Goal: Obtain resource: Obtain resource

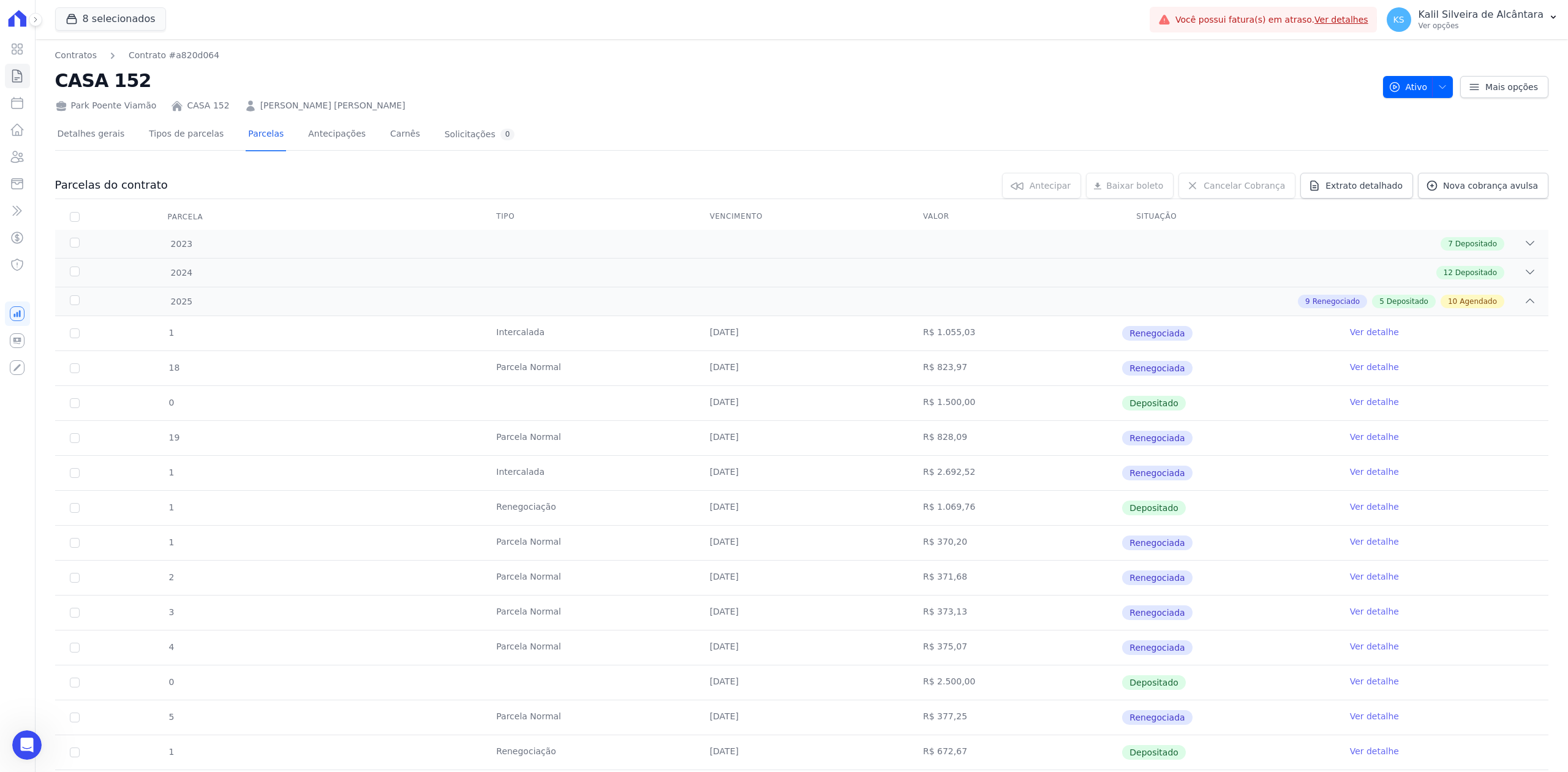
scroll to position [491, 0]
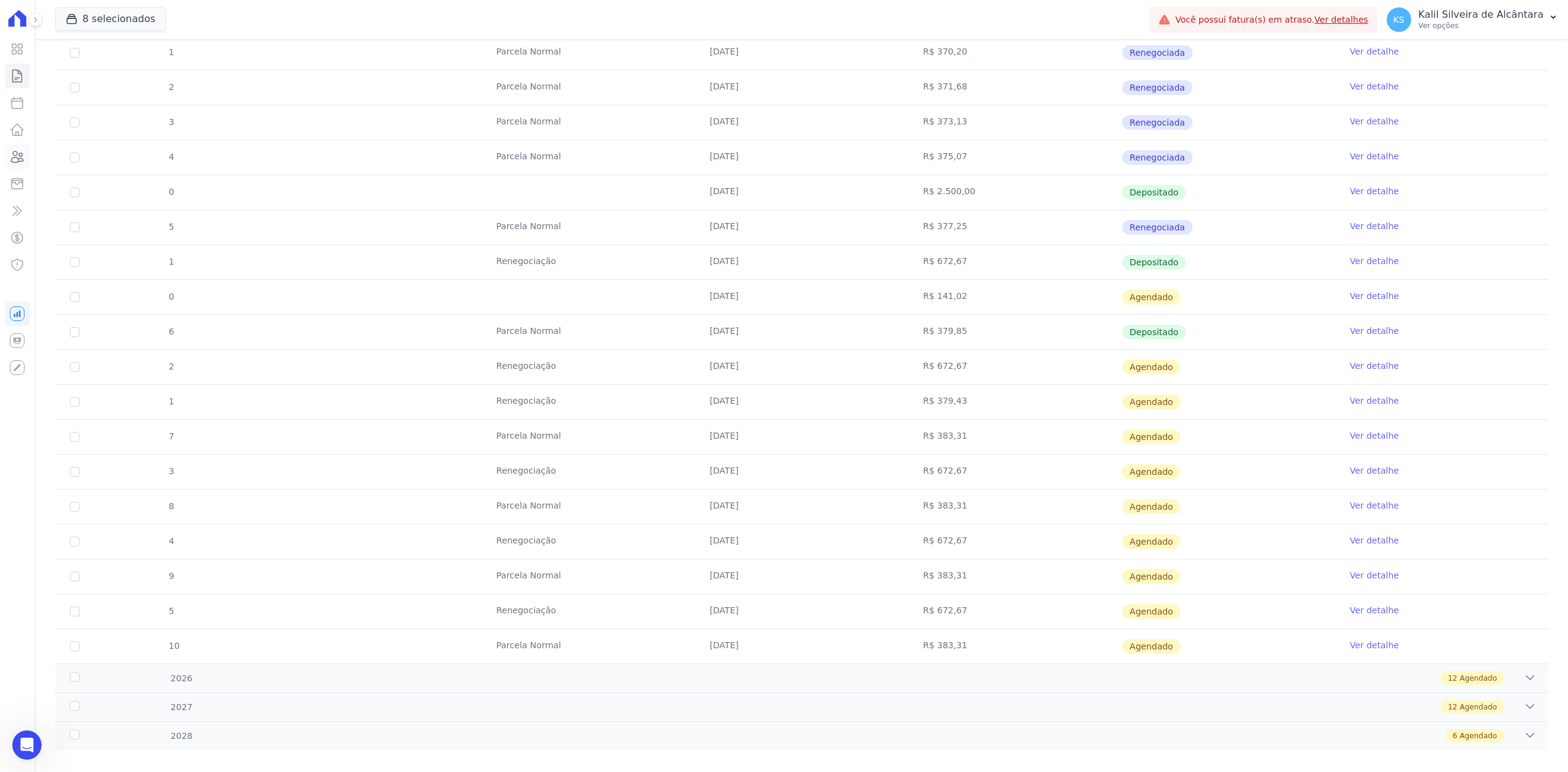
click at [18, 152] on icon at bounding box center [17, 157] width 15 height 15
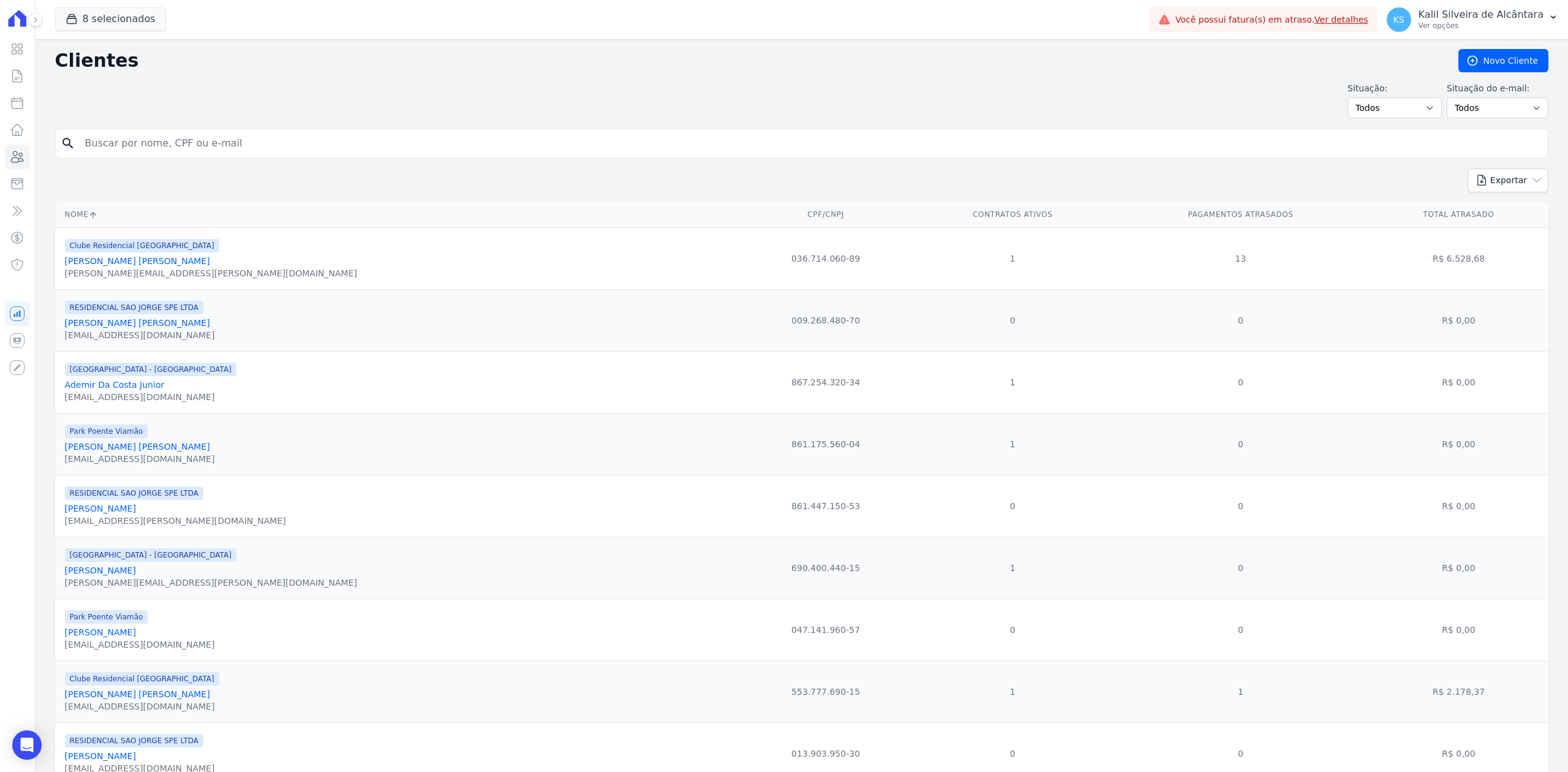
click at [181, 150] on input "search" at bounding box center [810, 143] width 1465 height 25
paste input "[PERSON_NAME] DOS [PERSON_NAME]"
type input "[PERSON_NAME] DOS [PERSON_NAME]"
click at [181, 150] on input "[PERSON_NAME] DOS [PERSON_NAME]" at bounding box center [810, 143] width 1465 height 25
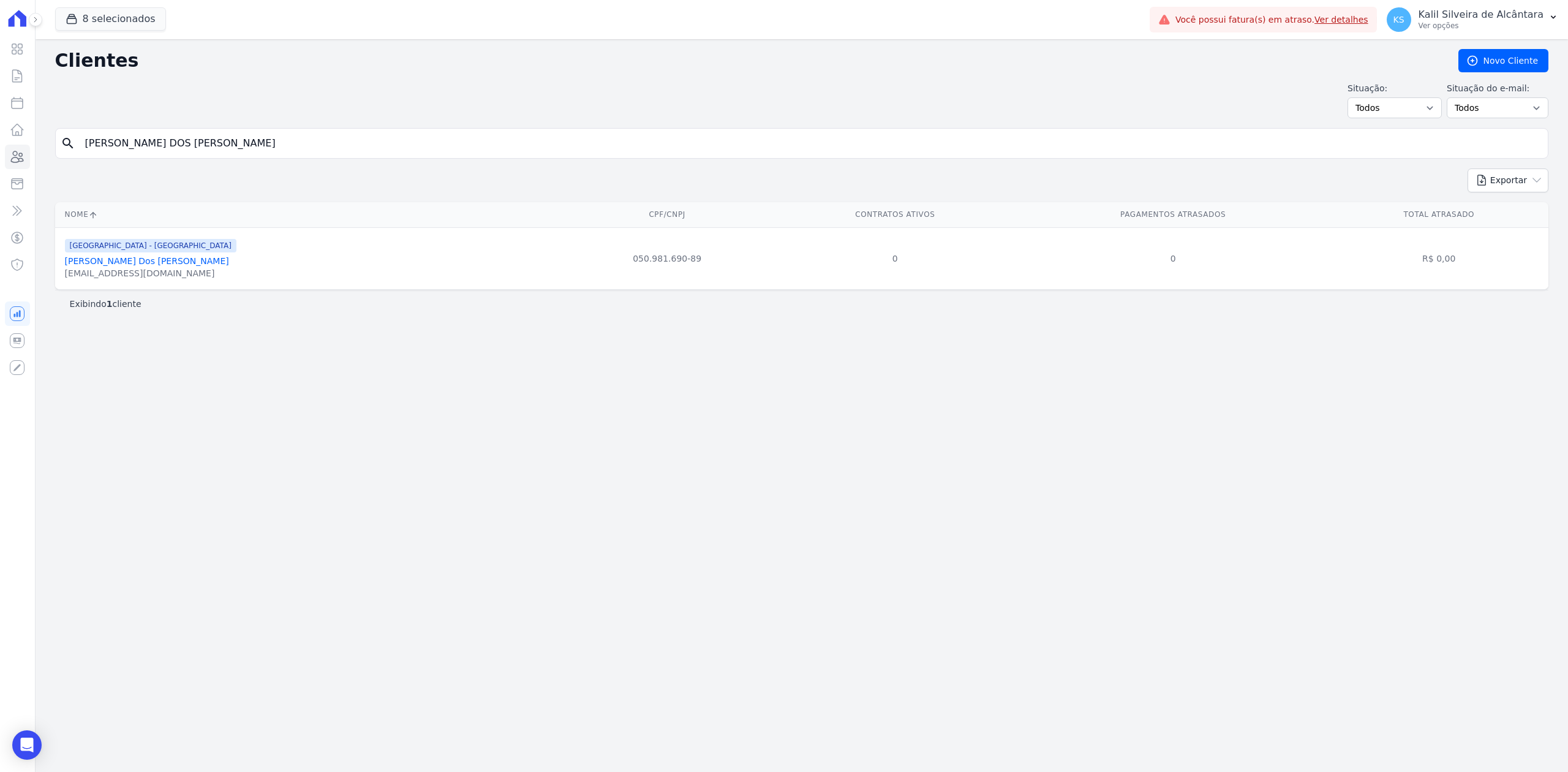
click at [160, 262] on link "[PERSON_NAME] Dos [PERSON_NAME]" at bounding box center [147, 261] width 164 height 10
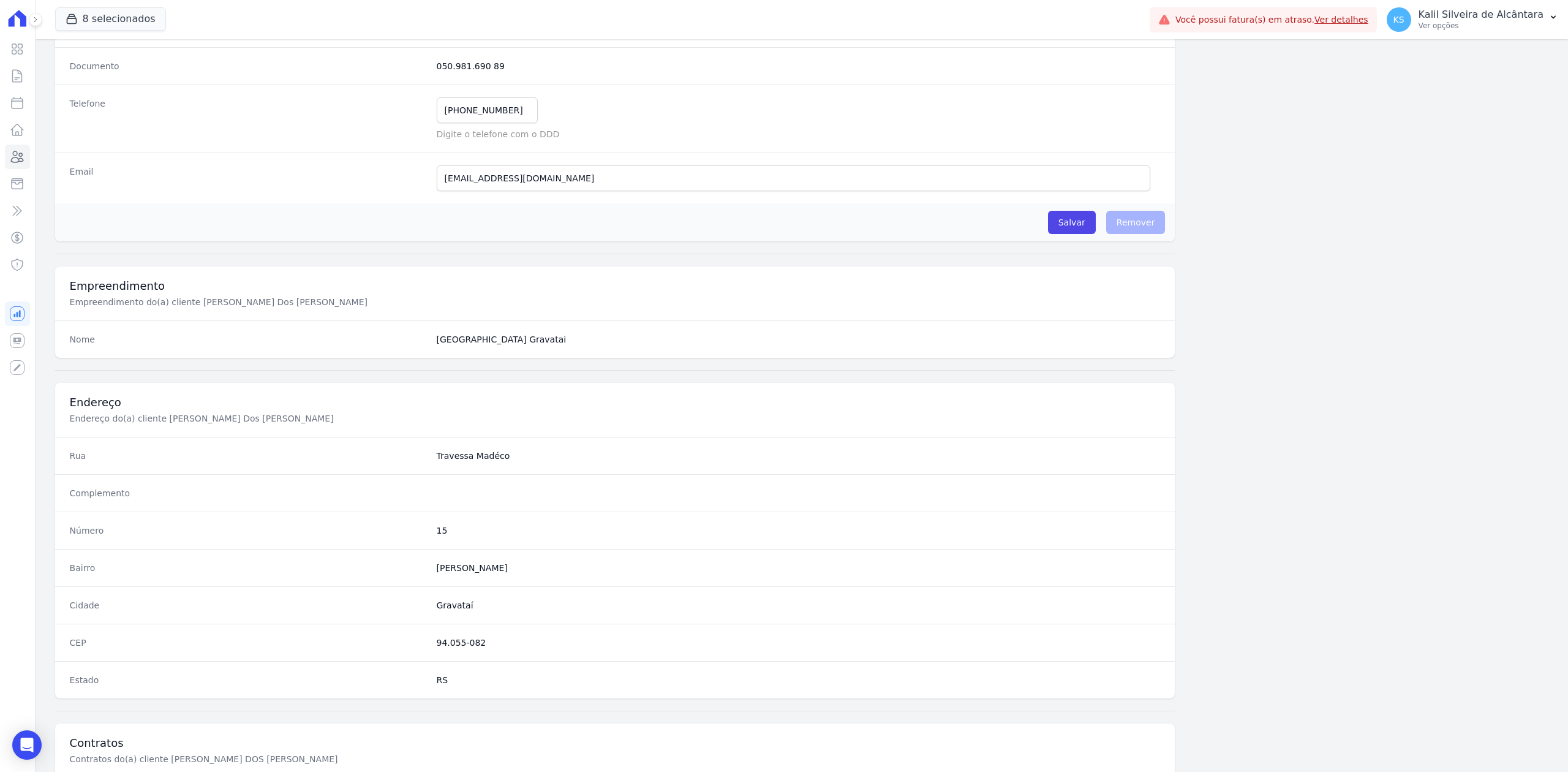
scroll to position [381, 0]
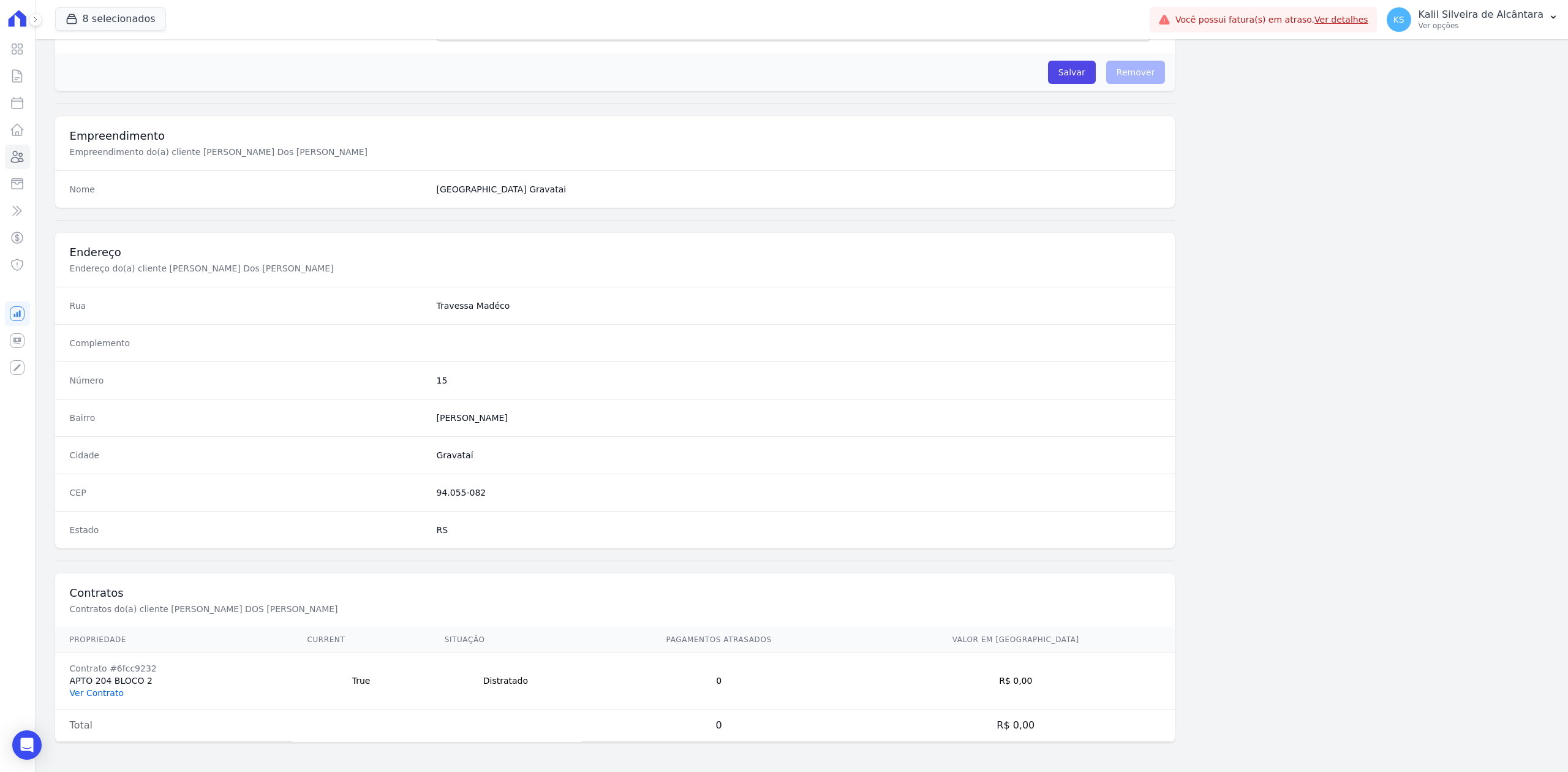
click at [109, 692] on link "Ver Contrato" at bounding box center [97, 693] width 54 height 10
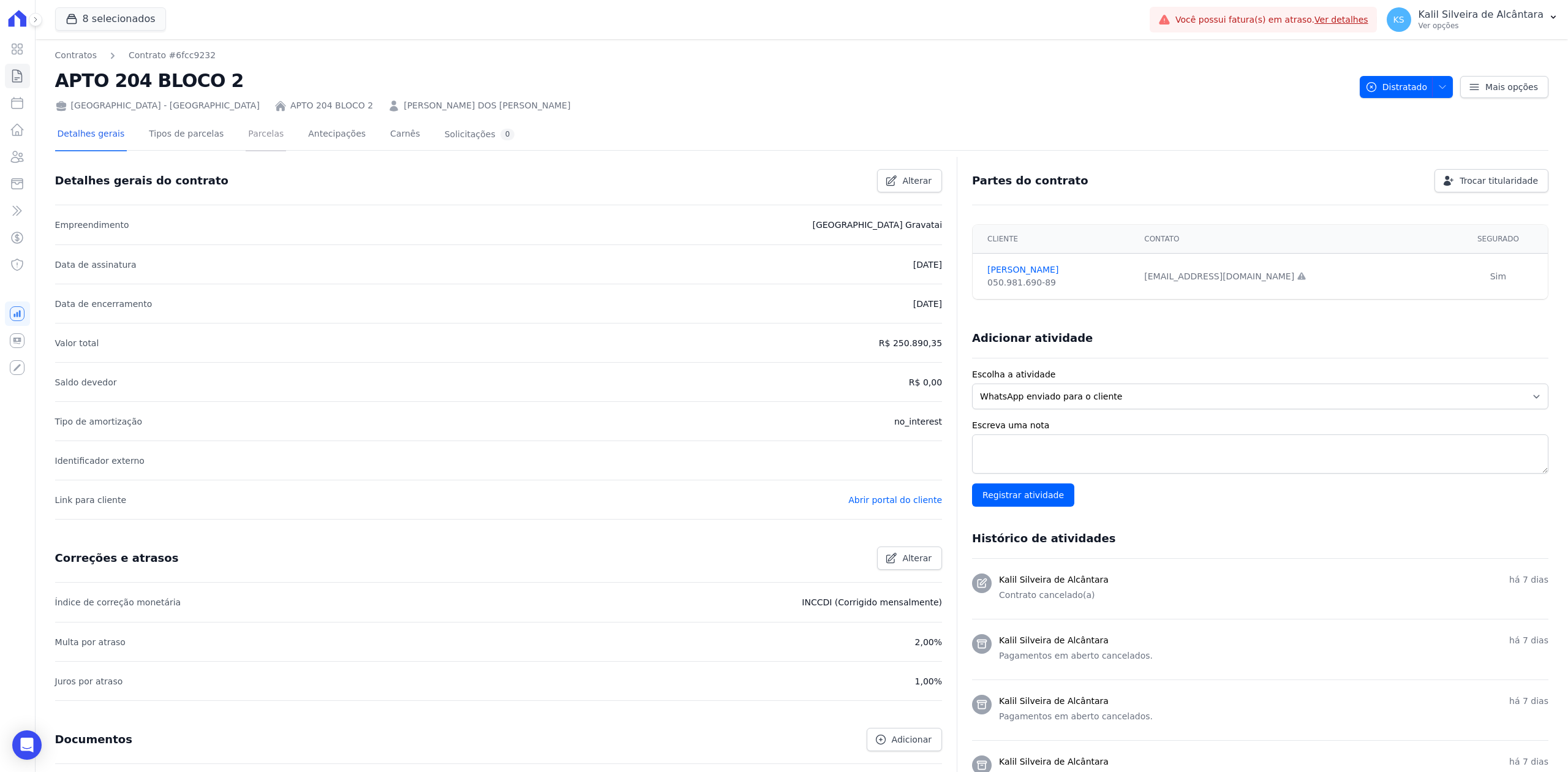
click at [253, 131] on link "Parcelas" at bounding box center [266, 134] width 40 height 32
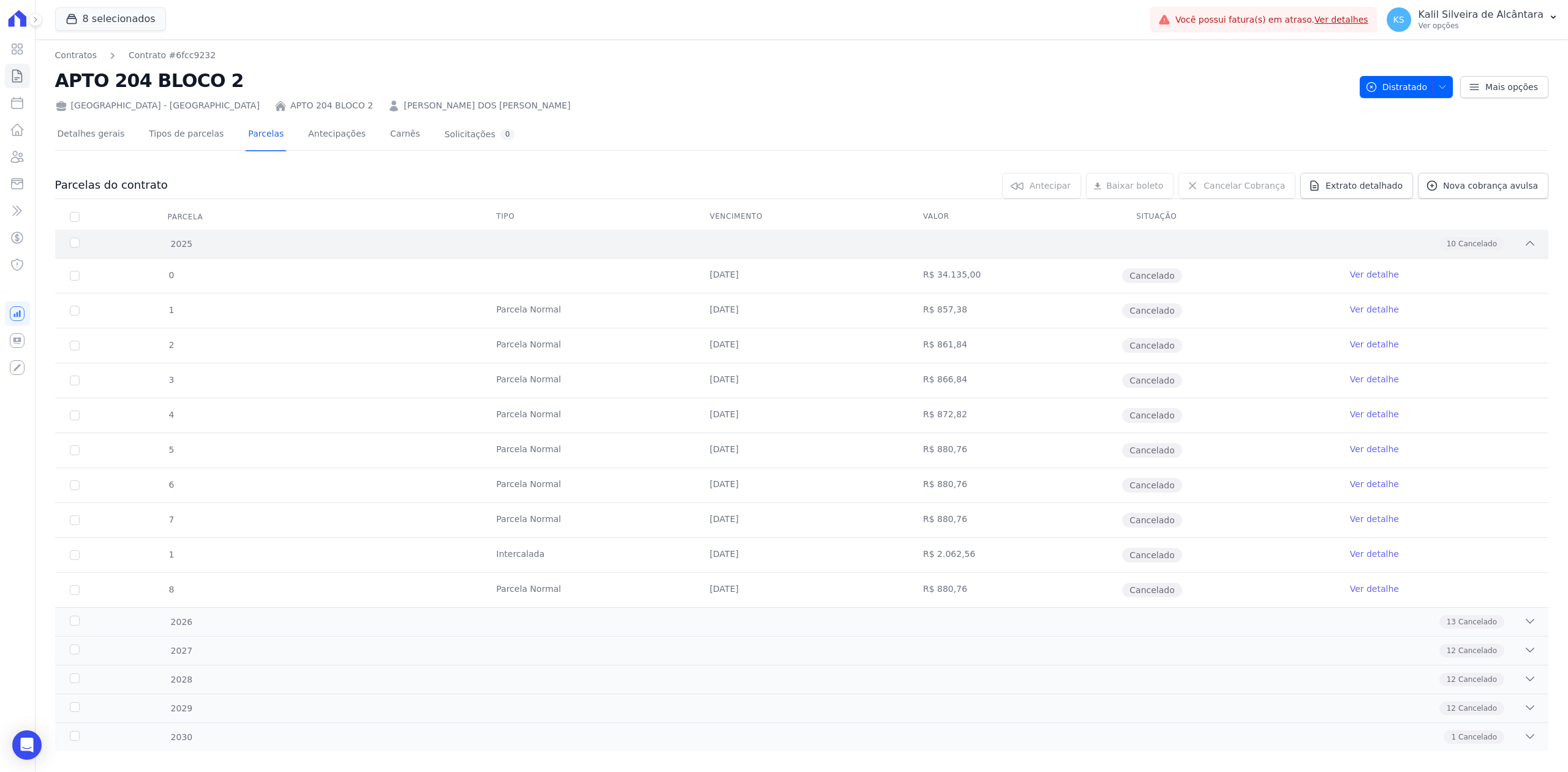
click at [1524, 248] on icon at bounding box center [1530, 243] width 12 height 12
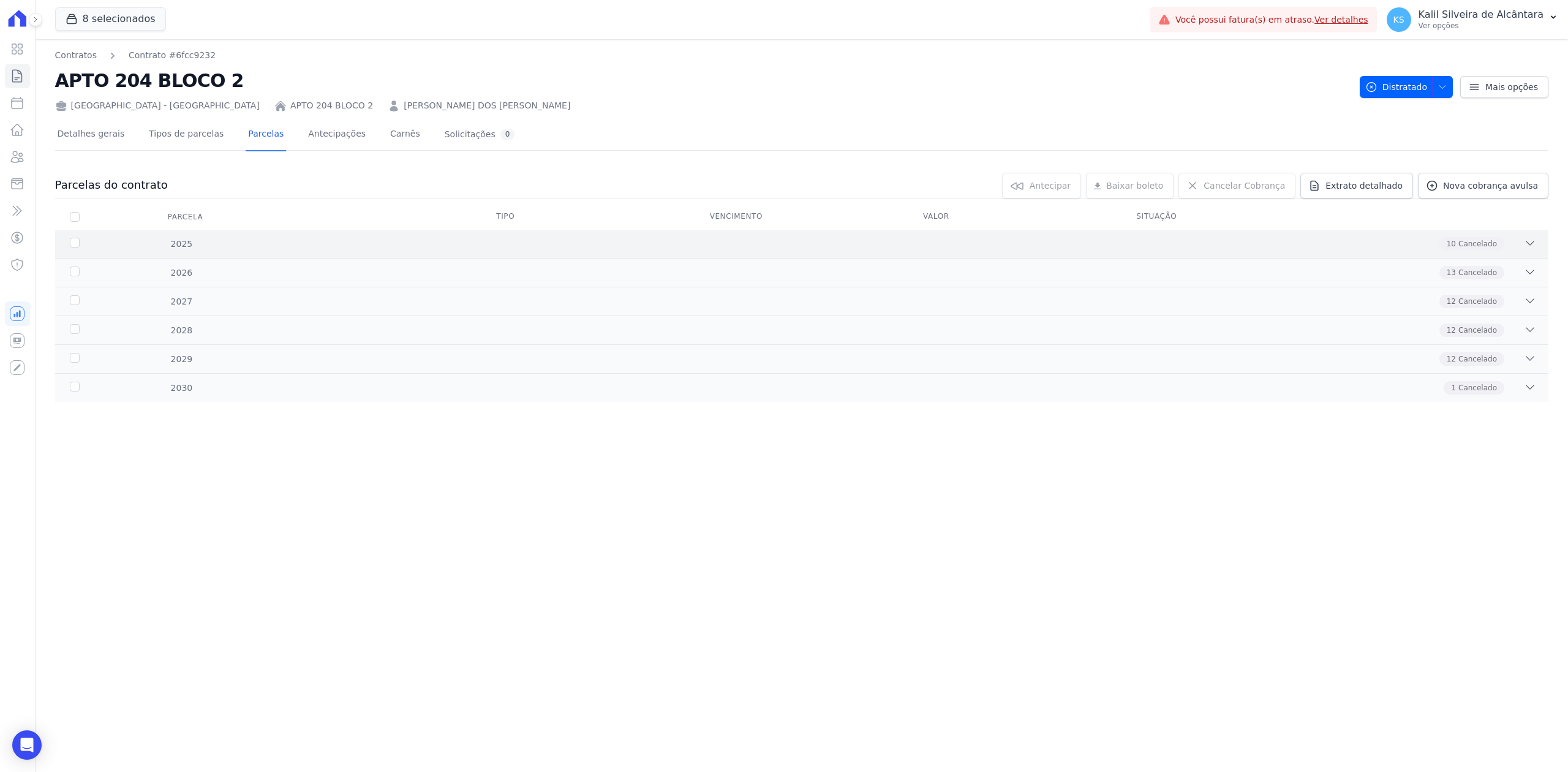
click at [1512, 248] on div "10 Cancelado" at bounding box center [875, 244] width 1321 height 13
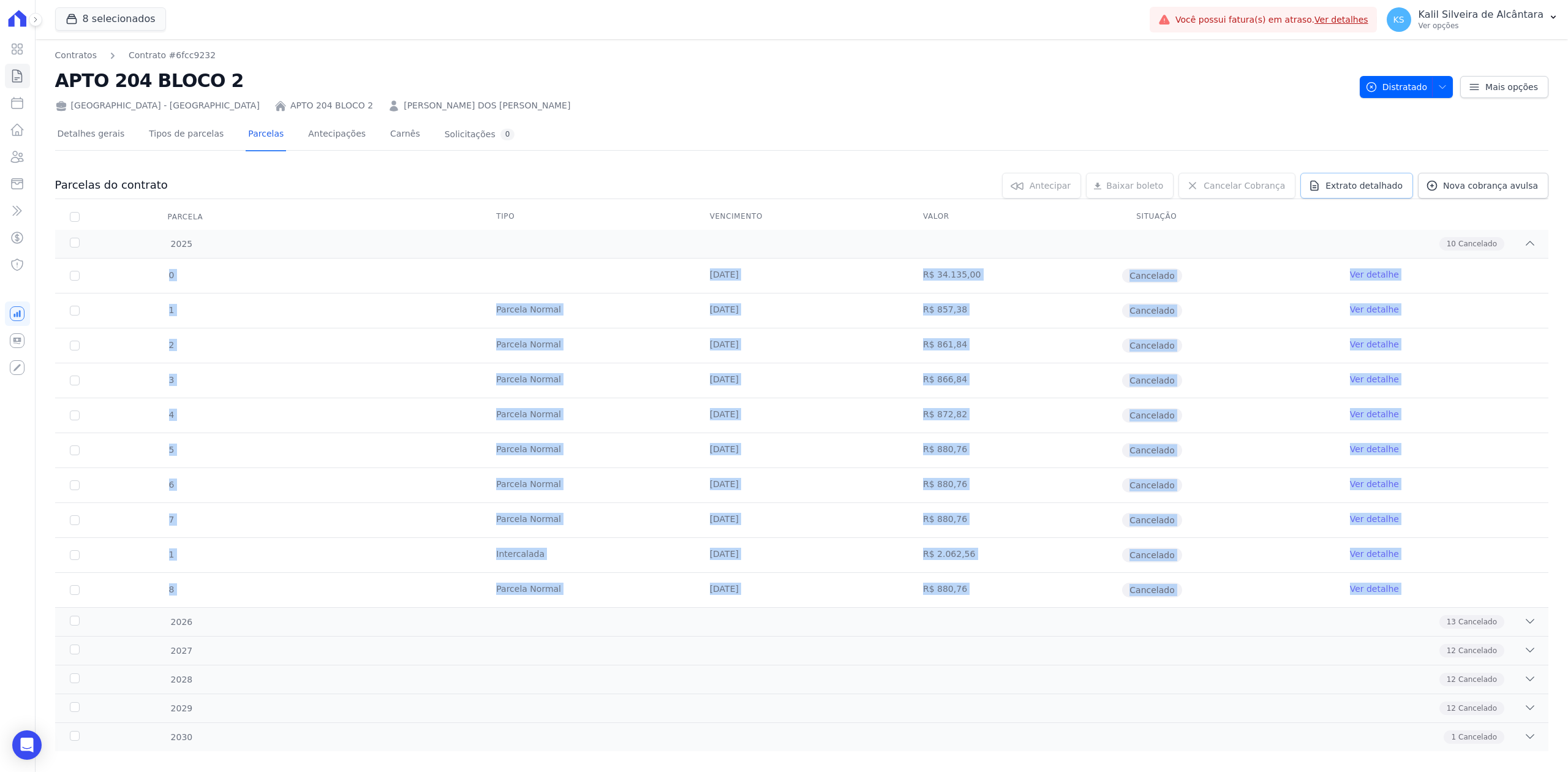
click at [1343, 179] on span "Extrato detalhado" at bounding box center [1364, 185] width 77 height 12
click at [1496, 184] on span "Exportar PDF" at bounding box center [1528, 186] width 64 height 12
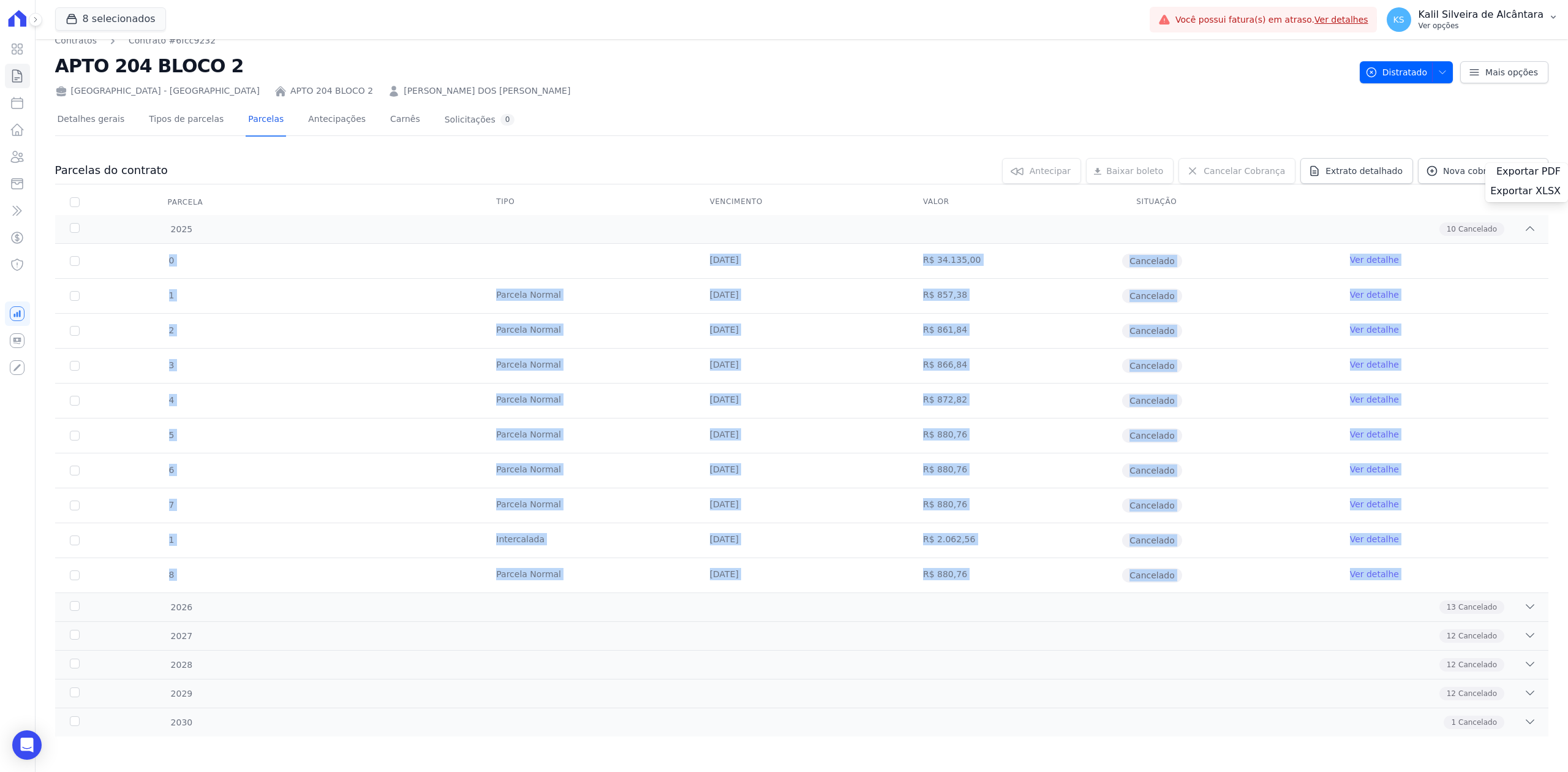
scroll to position [19, 0]
